Goal: Information Seeking & Learning: Learn about a topic

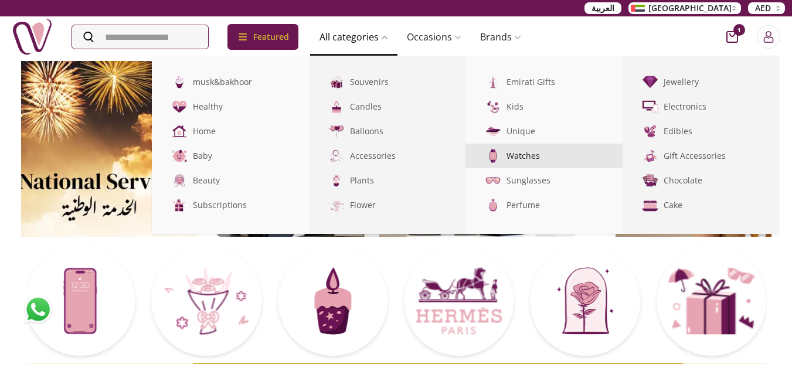
click at [530, 154] on link "Watches" at bounding box center [544, 156] width 157 height 25
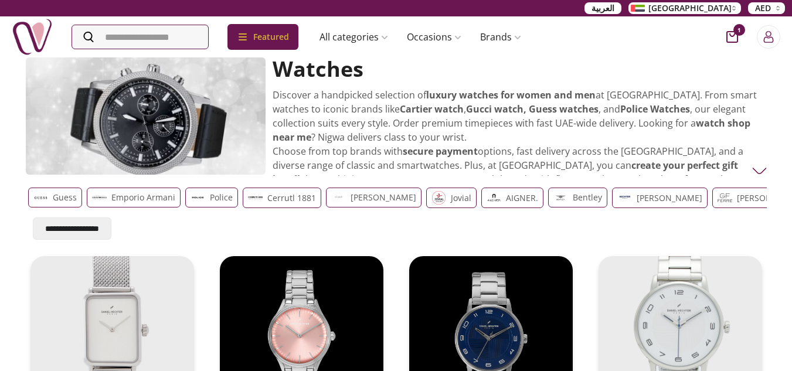
scroll to position [0, 9]
drag, startPoint x: 757, startPoint y: 203, endPoint x: 490, endPoint y: 207, distance: 266.9
click at [490, 207] on div "Guess Emporio Armani Police Cerrutl 1881 guy-laroche jovial AIGNER. Bentley DAN…" at bounding box center [387, 198] width 737 height 21
click at [422, 118] on p "Discover a handpicked selection of luxury watches for women and men at Nigwa. F…" at bounding box center [516, 144] width 487 height 113
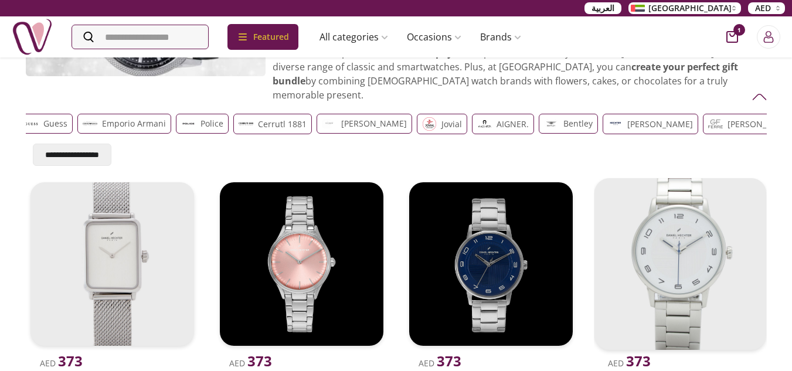
scroll to position [0, 0]
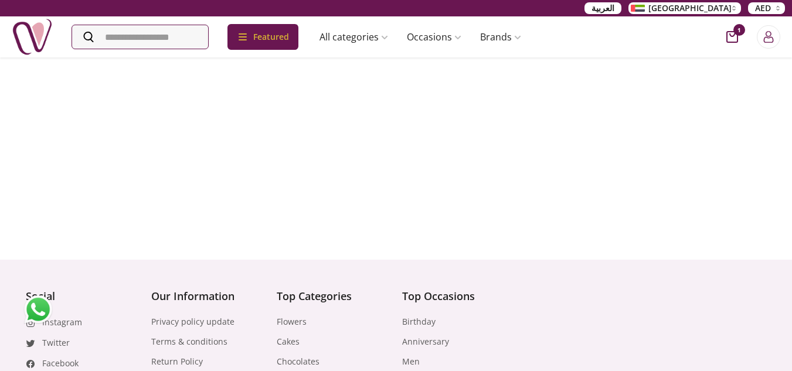
scroll to position [5089, 0]
